Goal: Find specific page/section: Find specific page/section

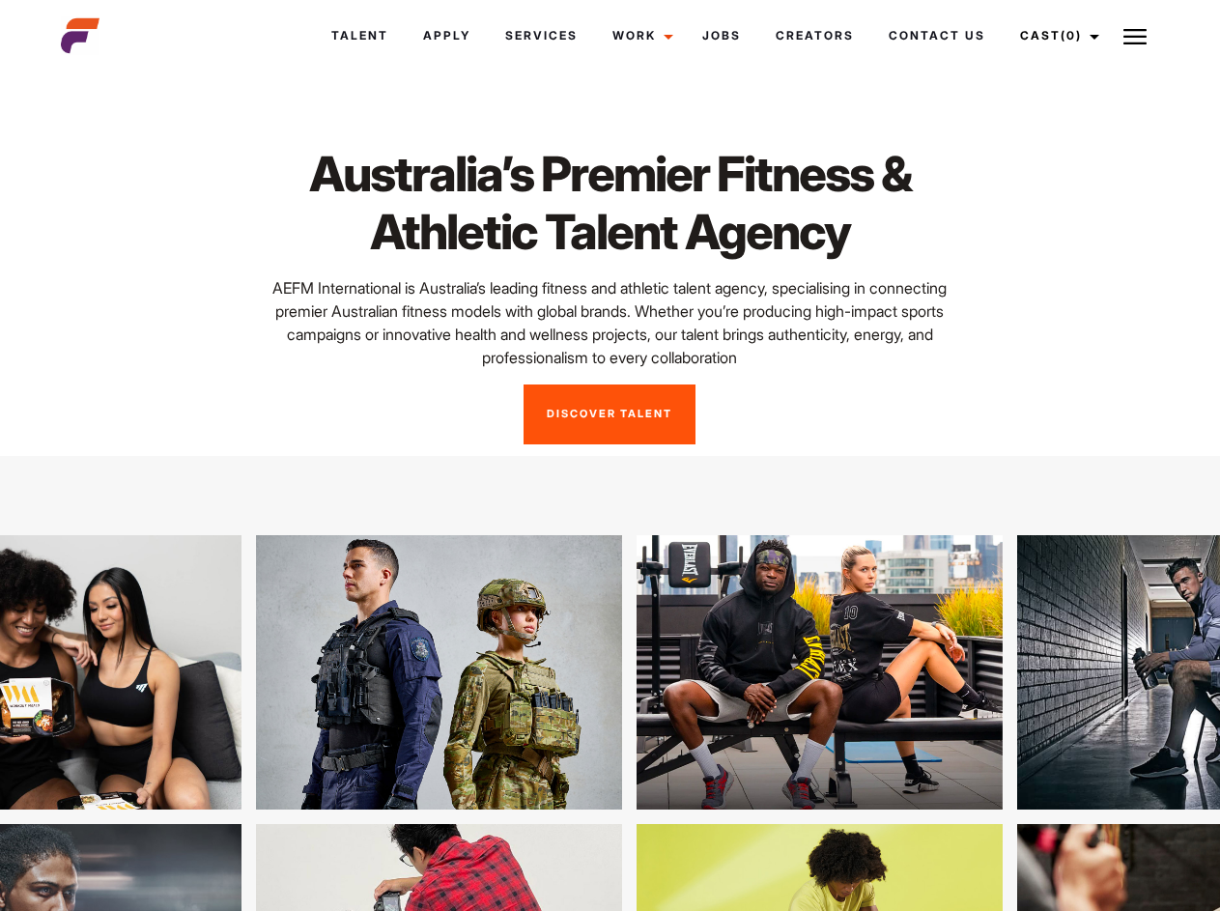
click at [1054, 36] on link "Cast (0)" at bounding box center [1057, 36] width 108 height 52
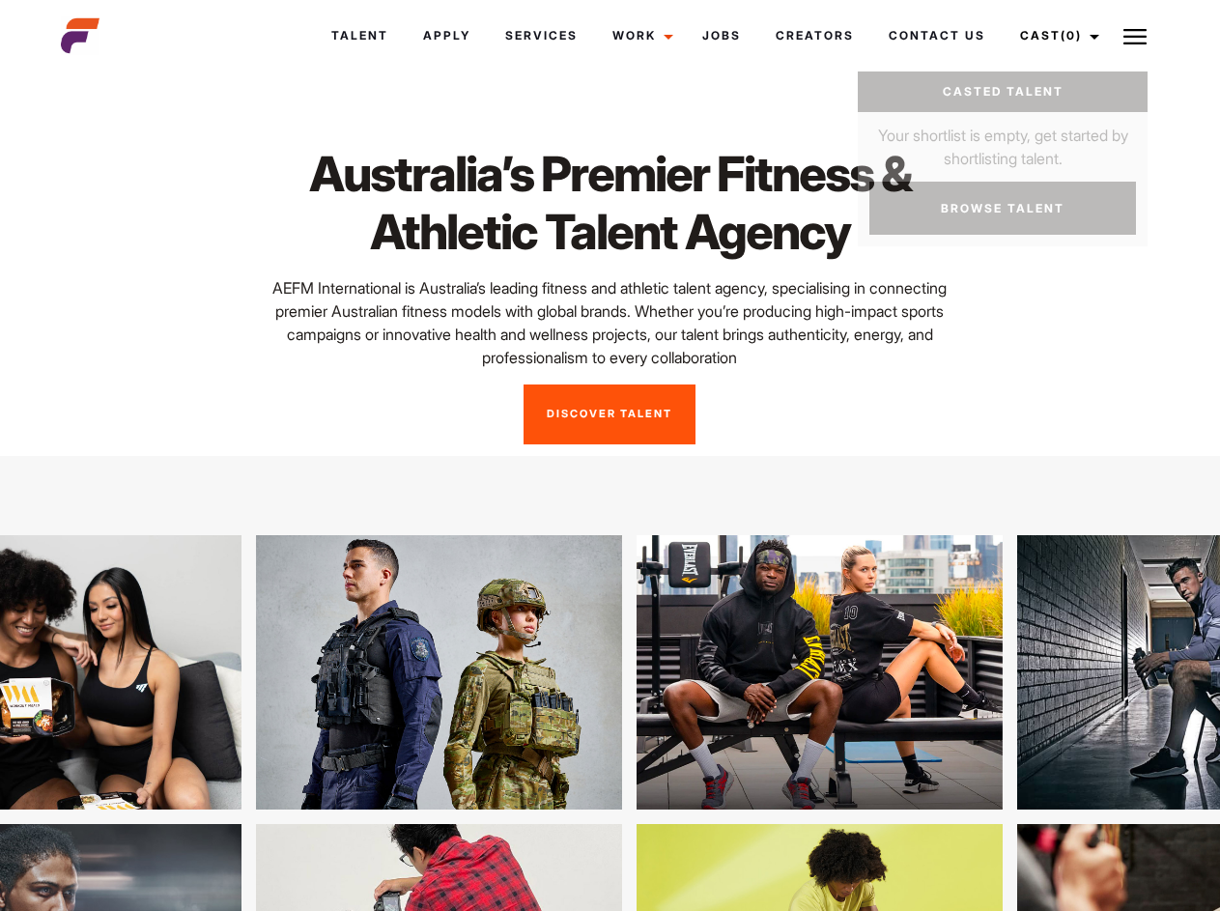
click at [1135, 36] on img at bounding box center [1134, 36] width 23 height 23
